Goal: Task Accomplishment & Management: Use online tool/utility

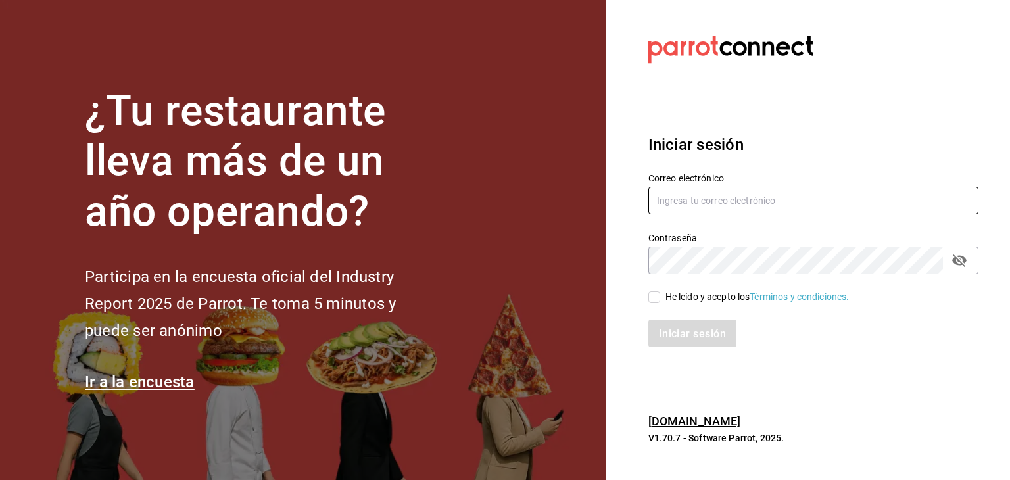
click at [692, 201] on input "text" at bounding box center [813, 201] width 330 height 28
type input "[EMAIL_ADDRESS][PERSON_NAME][DOMAIN_NAME]"
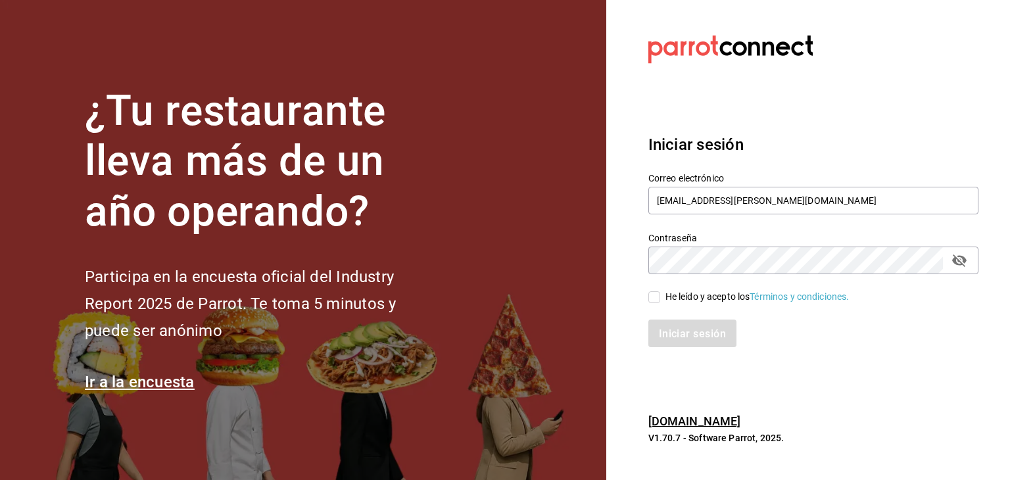
click at [646, 297] on div "He leído y acepto los Términos y condiciones." at bounding box center [806, 289] width 346 height 30
click at [660, 295] on input "He leído y acepto los Términos y condiciones." at bounding box center [654, 297] width 12 height 12
checkbox input "true"
click at [679, 327] on button "Iniciar sesión" at bounding box center [692, 334] width 89 height 28
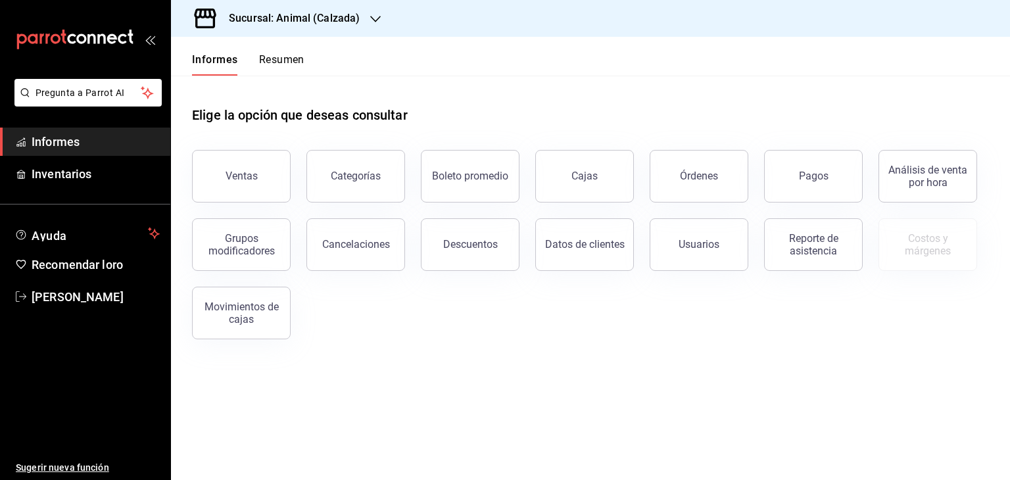
click at [366, 11] on div "Sucursal: Animal (Calzada)" at bounding box center [284, 18] width 205 height 37
click at [286, 79] on div "Mochomos (Metepec)" at bounding box center [269, 87] width 197 height 30
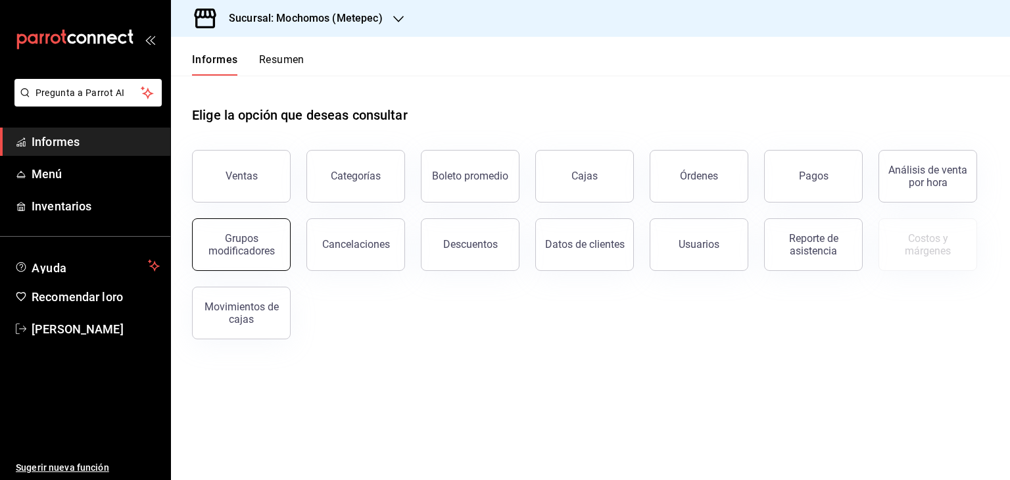
click at [251, 230] on button "Grupos modificadores" at bounding box center [241, 244] width 99 height 53
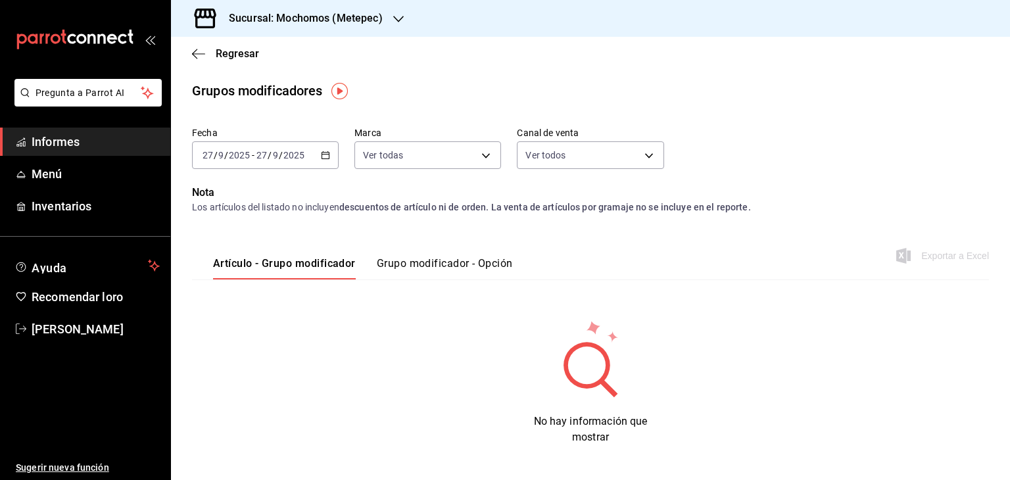
click at [321, 155] on icon "button" at bounding box center [325, 155] width 9 height 9
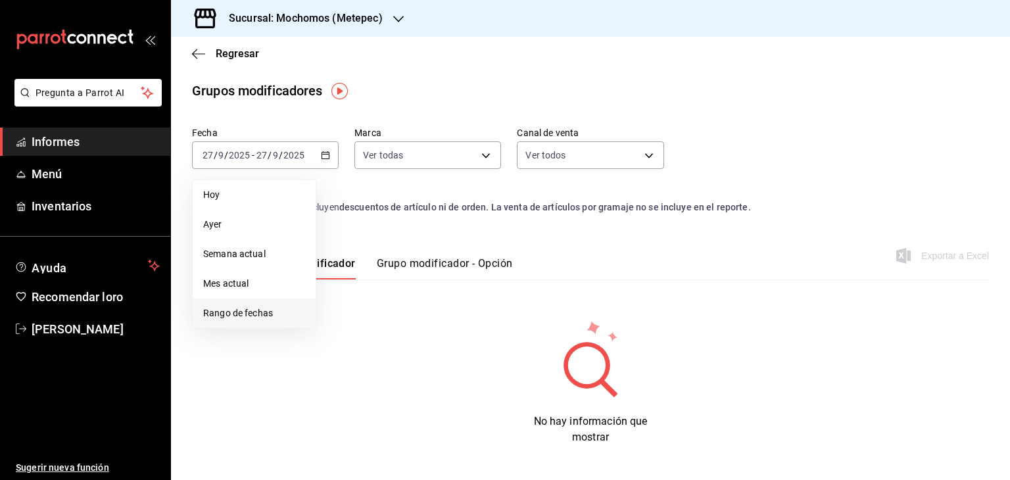
click at [241, 303] on li "Rango de fechas" at bounding box center [254, 314] width 123 height 30
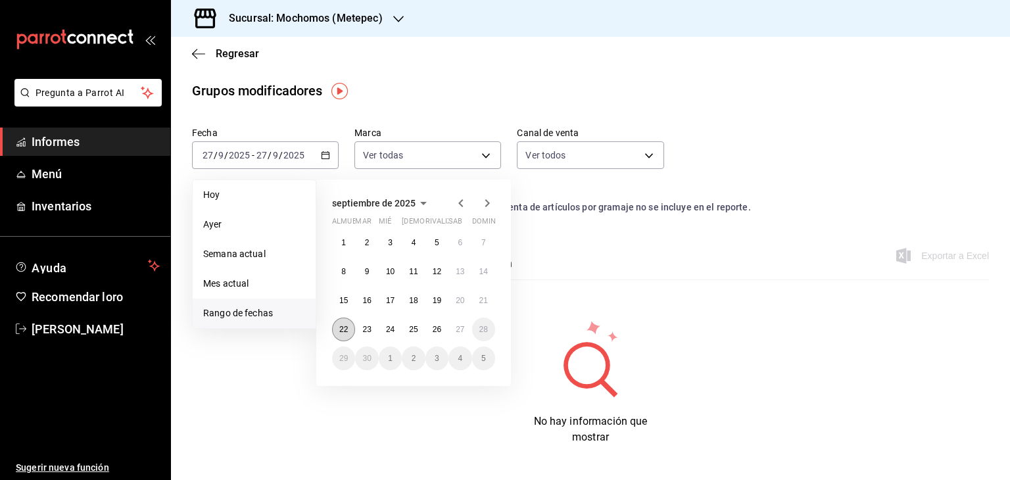
click at [349, 328] on button "22" at bounding box center [343, 330] width 23 height 24
click at [466, 332] on button "27" at bounding box center [460, 330] width 23 height 24
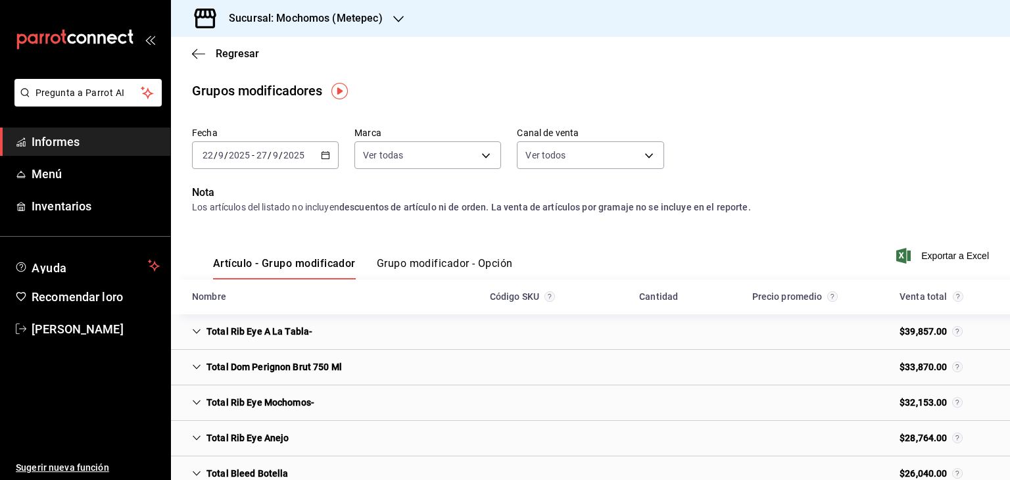
click at [435, 260] on font "Grupo modificador - Opción" at bounding box center [445, 263] width 136 height 12
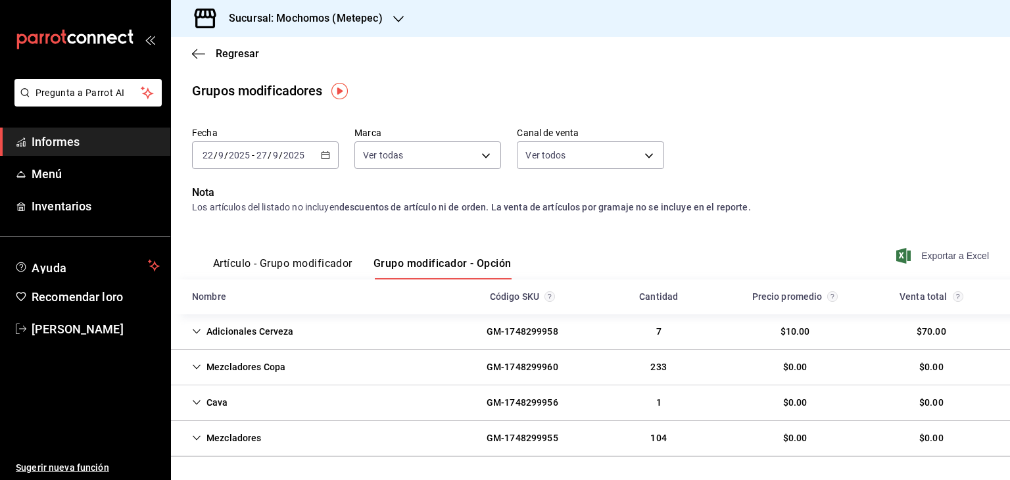
click at [937, 253] on font "Exportar a Excel" at bounding box center [955, 256] width 68 height 11
click at [214, 370] on div "Mezcladores Copa" at bounding box center [239, 367] width 114 height 24
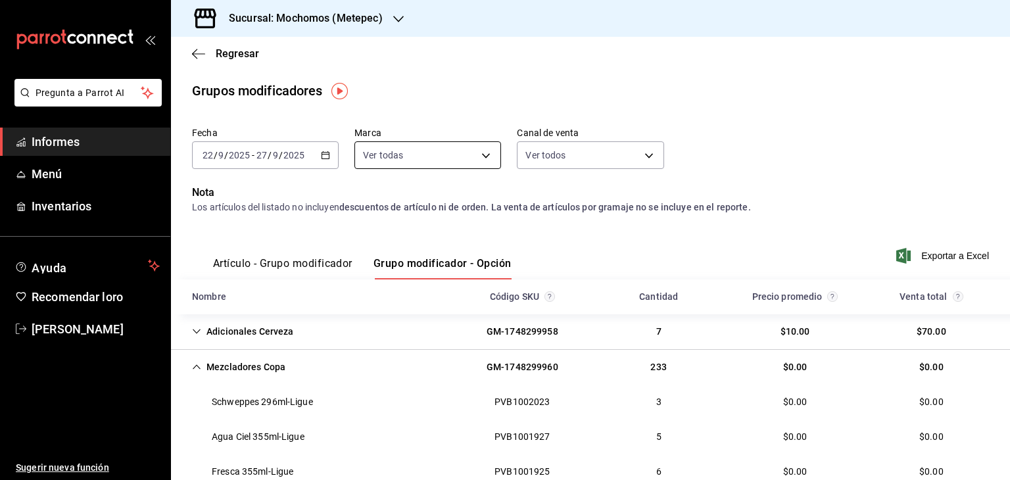
click at [450, 150] on body "Pregunta a Parrot AI Informes Menú Inventarios Ayuda Recomendar loro Cristian M…" at bounding box center [505, 240] width 1010 height 480
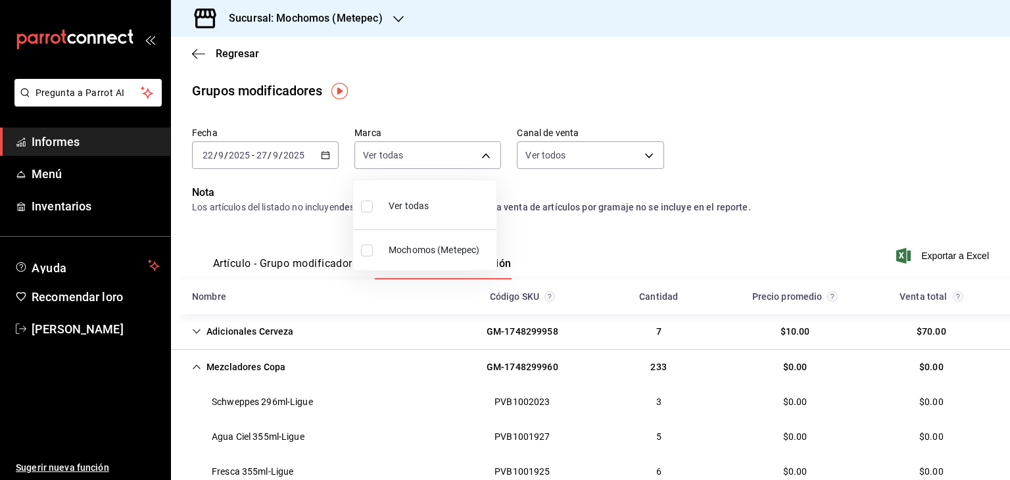
click at [413, 222] on li "Ver todas" at bounding box center [424, 204] width 143 height 39
type input "2365f74e-aa6b-4392-bdf2-72765591bddf"
checkbox input "true"
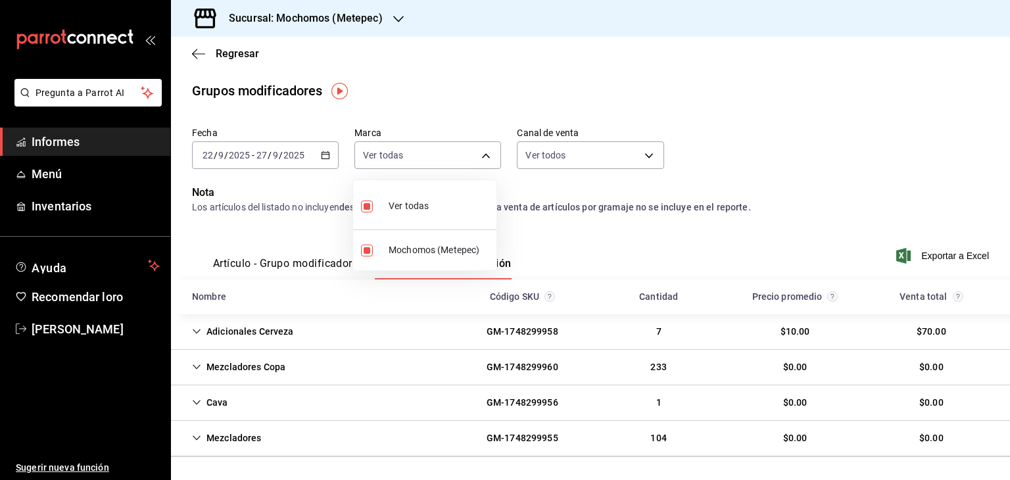
click at [621, 165] on div at bounding box center [505, 240] width 1010 height 480
click at [621, 165] on body "Pregunta a Parrot AI Informes Menú Inventarios Ayuda Recomendar loro Cristian M…" at bounding box center [505, 240] width 1010 height 480
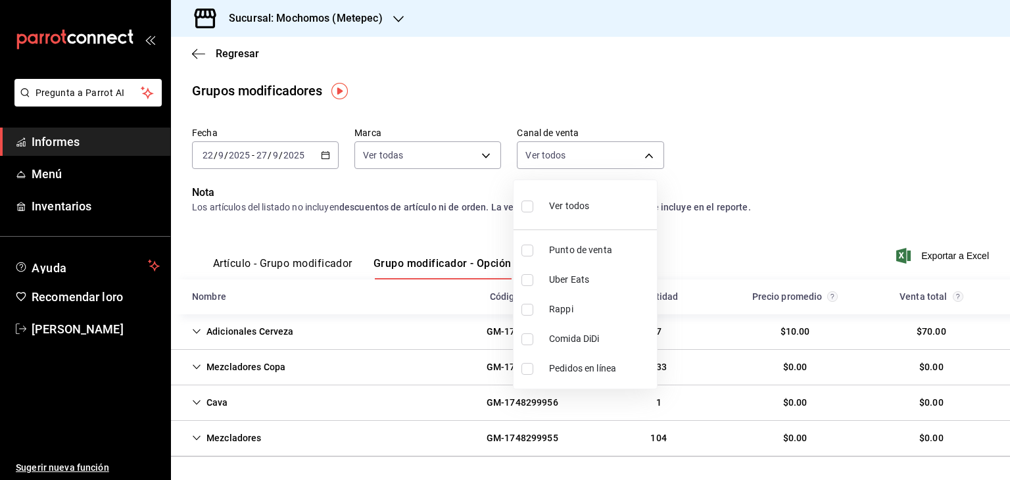
click at [571, 206] on font "Ver todos" at bounding box center [569, 206] width 40 height 11
type input "PARROT,UBER_EATS,RAPPI,DIDI_FOOD,ONLINE"
checkbox input "true"
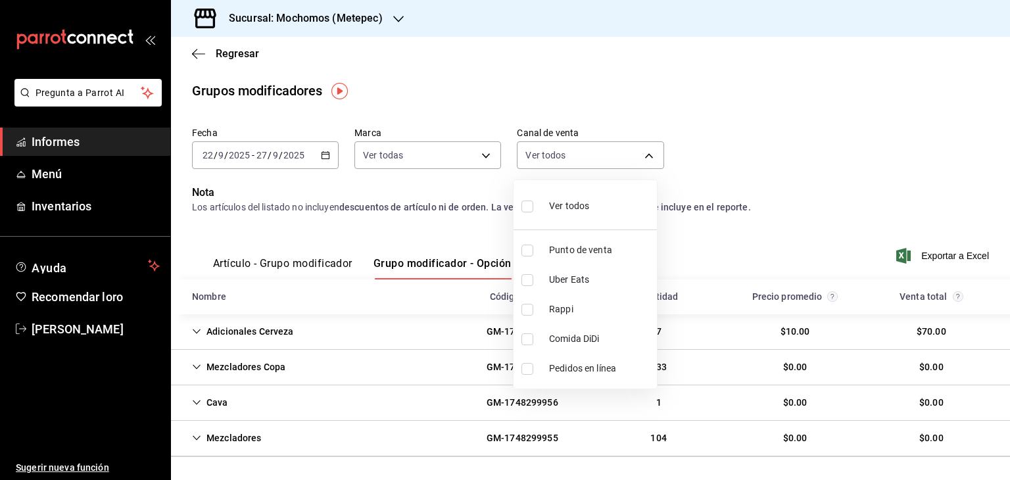
checkbox input "true"
click at [723, 336] on div at bounding box center [505, 240] width 1010 height 480
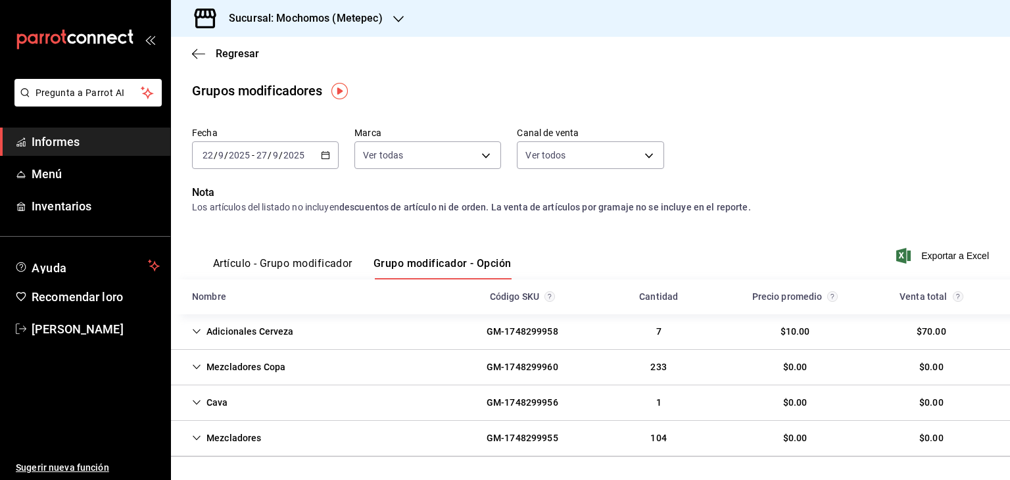
click at [285, 434] on div "Mezcladores GM-1748299955 104 $0.00 $0.00" at bounding box center [590, 439] width 839 height 36
